Goal: Task Accomplishment & Management: Complete application form

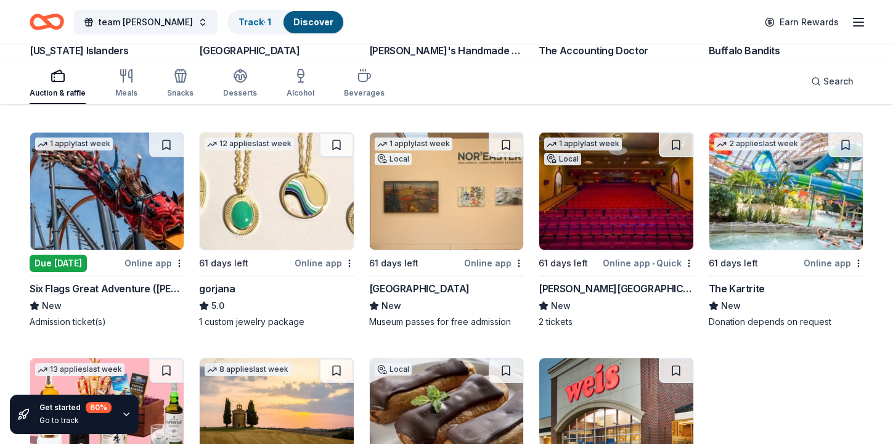
scroll to position [1980, 0]
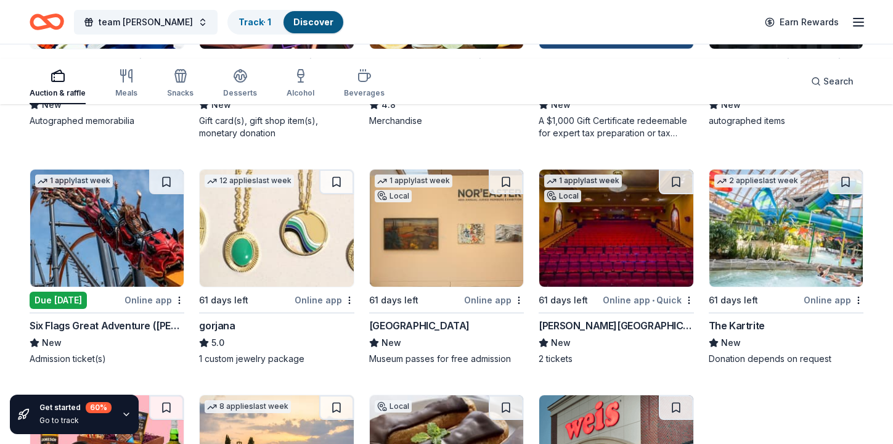
scroll to position [1919, 0]
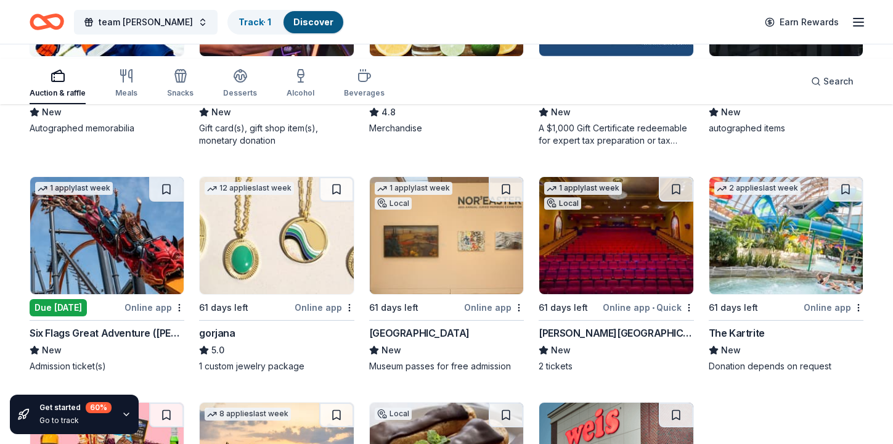
scroll to position [1911, 0]
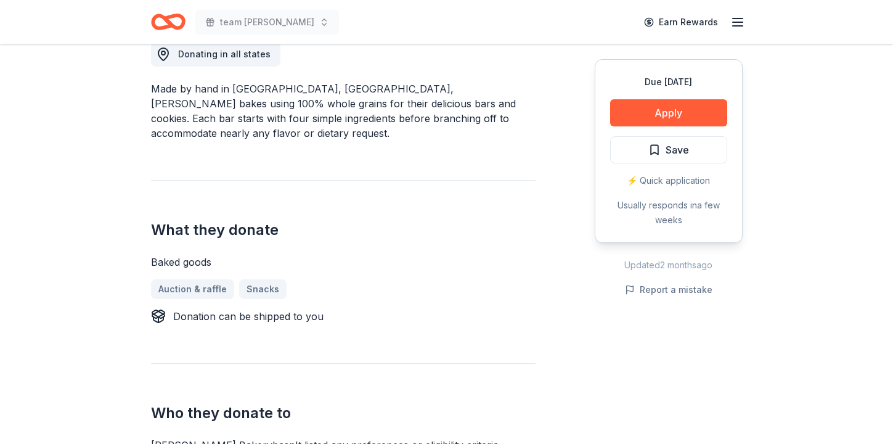
scroll to position [363, 0]
click at [614, 126] on button "Apply" at bounding box center [668, 112] width 117 height 27
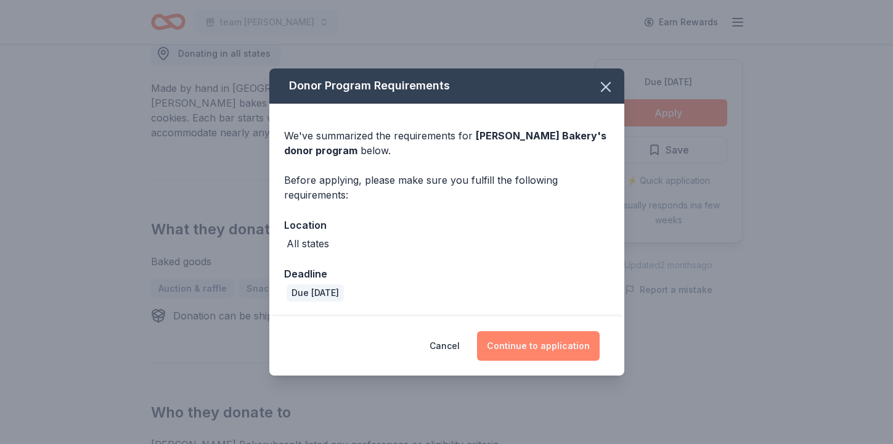
click at [573, 360] on button "Continue to application" at bounding box center [538, 346] width 123 height 30
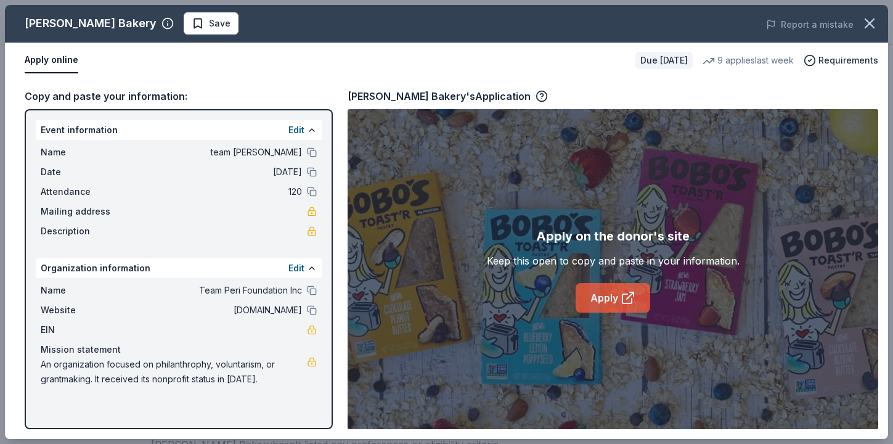
click at [612, 312] on link "Apply" at bounding box center [612, 298] width 75 height 30
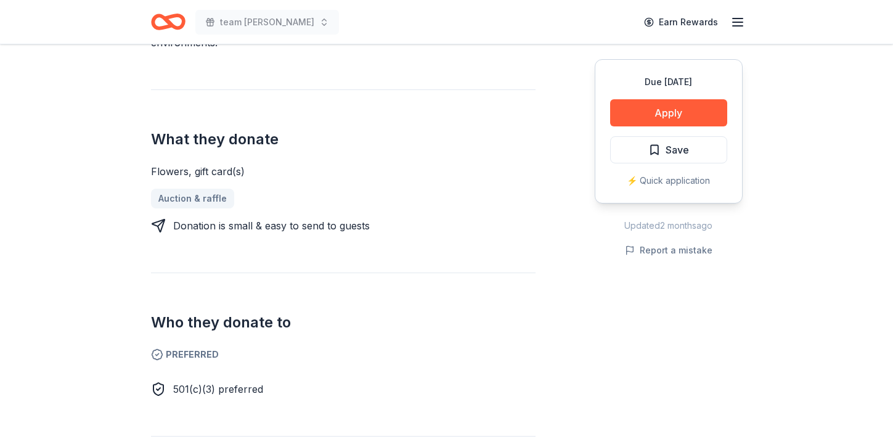
scroll to position [468, 0]
click at [622, 126] on button "Apply" at bounding box center [668, 112] width 117 height 27
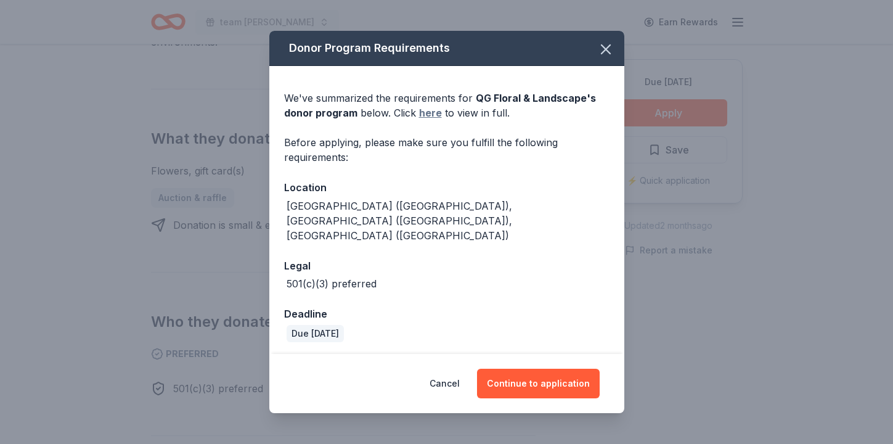
click at [419, 120] on link "here" at bounding box center [430, 112] width 23 height 15
click at [614, 58] on icon "button" at bounding box center [605, 49] width 17 height 17
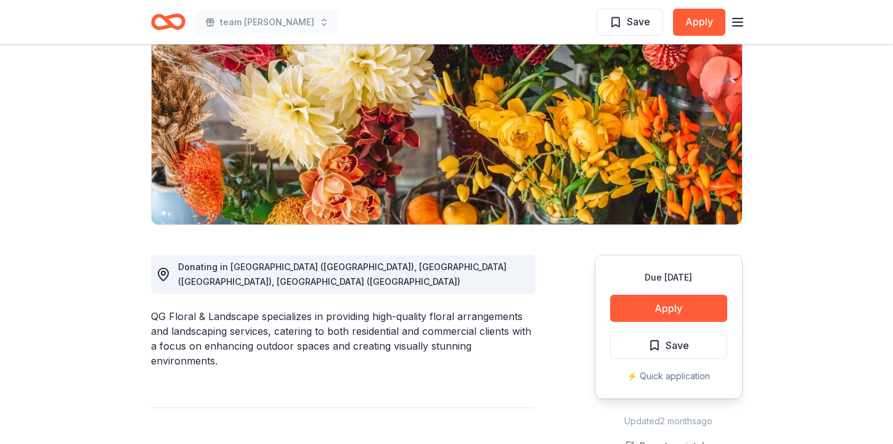
scroll to position [124, 0]
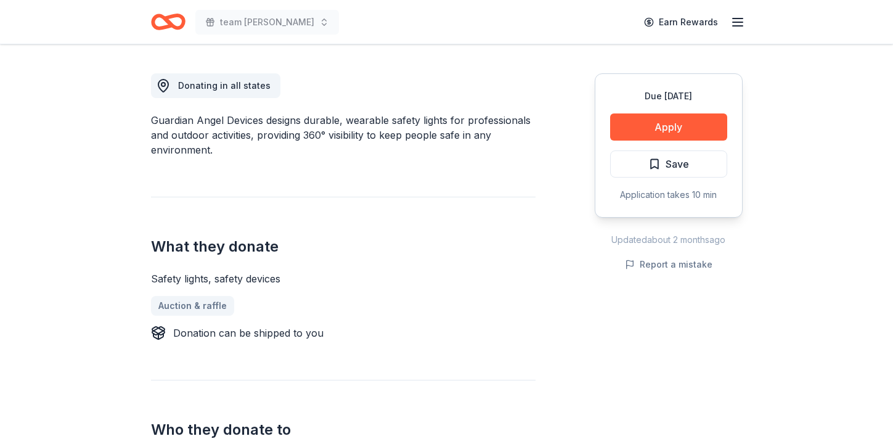
scroll to position [344, 0]
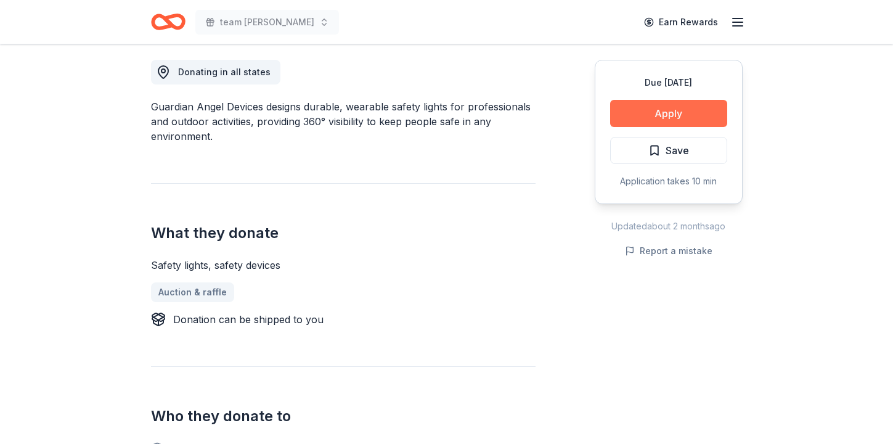
click at [618, 127] on button "Apply" at bounding box center [668, 113] width 117 height 27
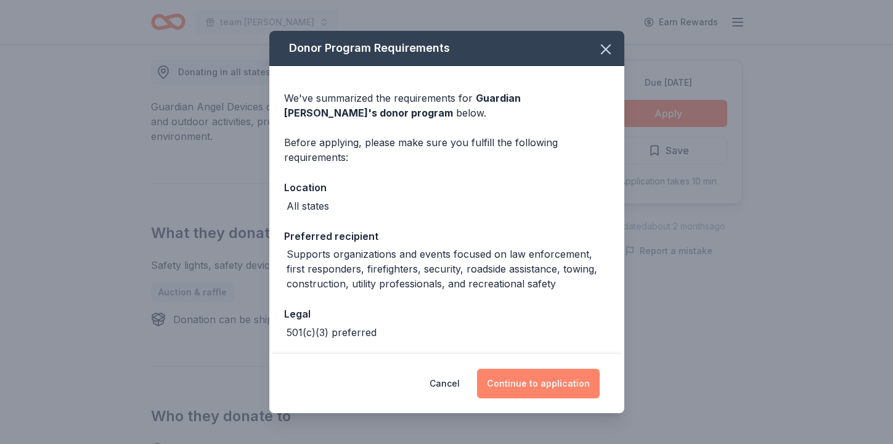
click at [599, 368] on button "Continue to application" at bounding box center [538, 383] width 123 height 30
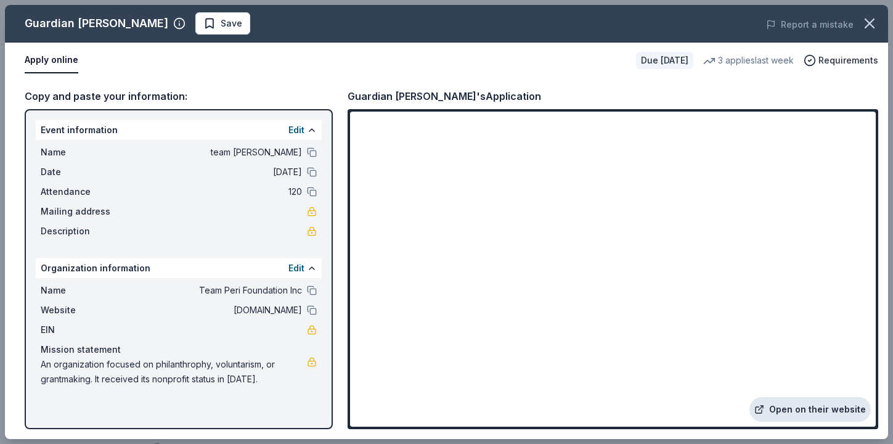
click at [749, 397] on link "Open on their website" at bounding box center [809, 409] width 121 height 25
